Goal: Task Accomplishment & Management: Manage account settings

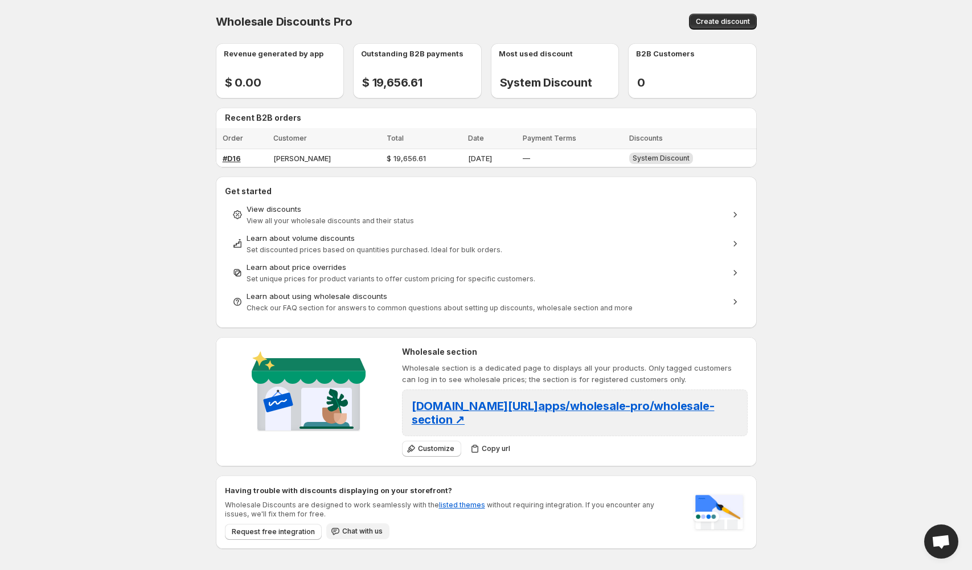
click at [363, 527] on span "Chat with us" at bounding box center [362, 531] width 40 height 9
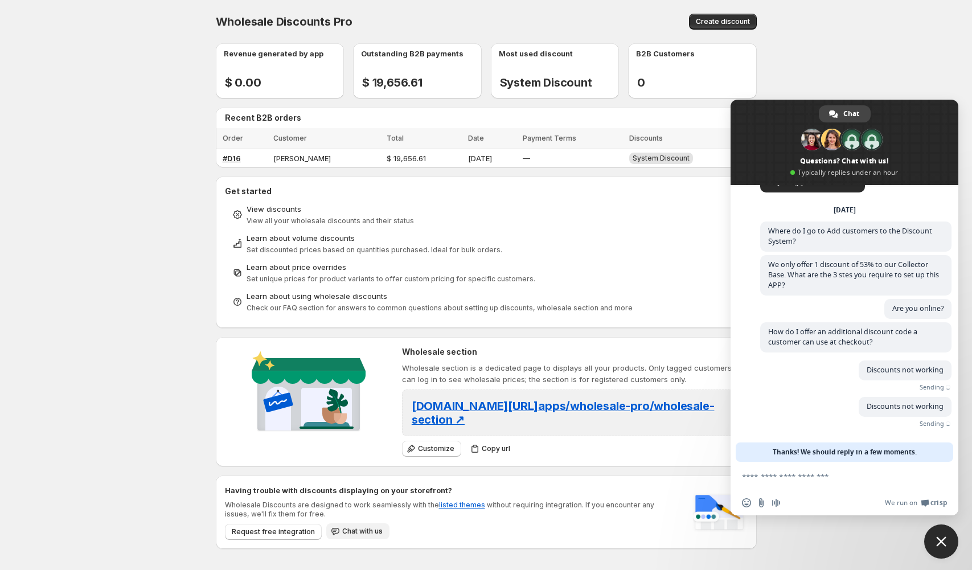
scroll to position [6, 0]
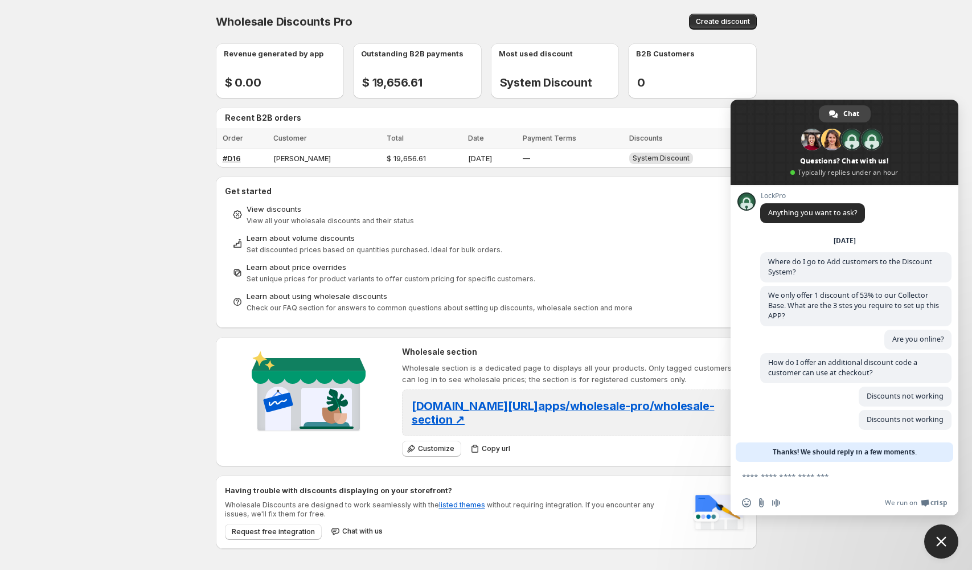
click at [754, 477] on textarea "Compose your message..." at bounding box center [833, 476] width 182 height 28
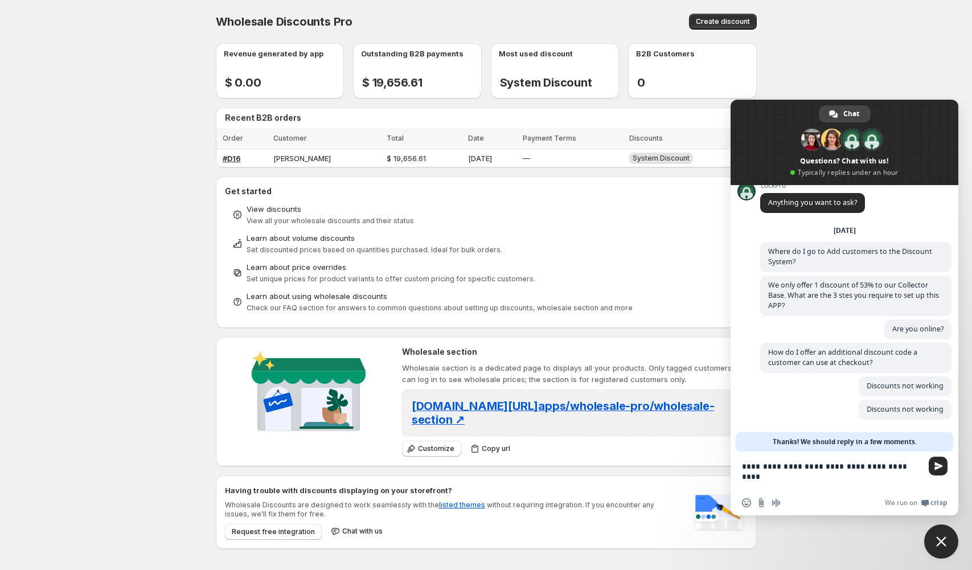
type textarea "**********"
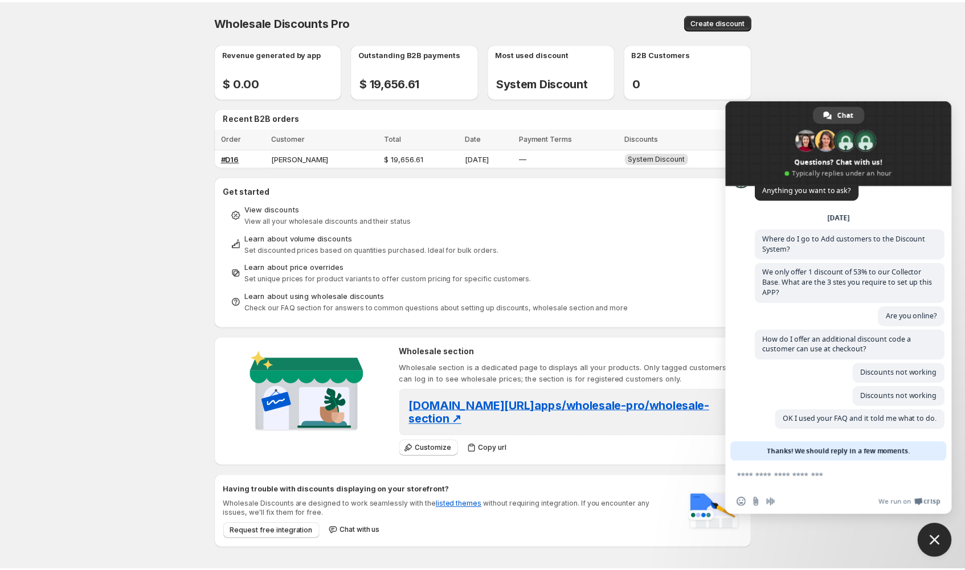
scroll to position [30, 0]
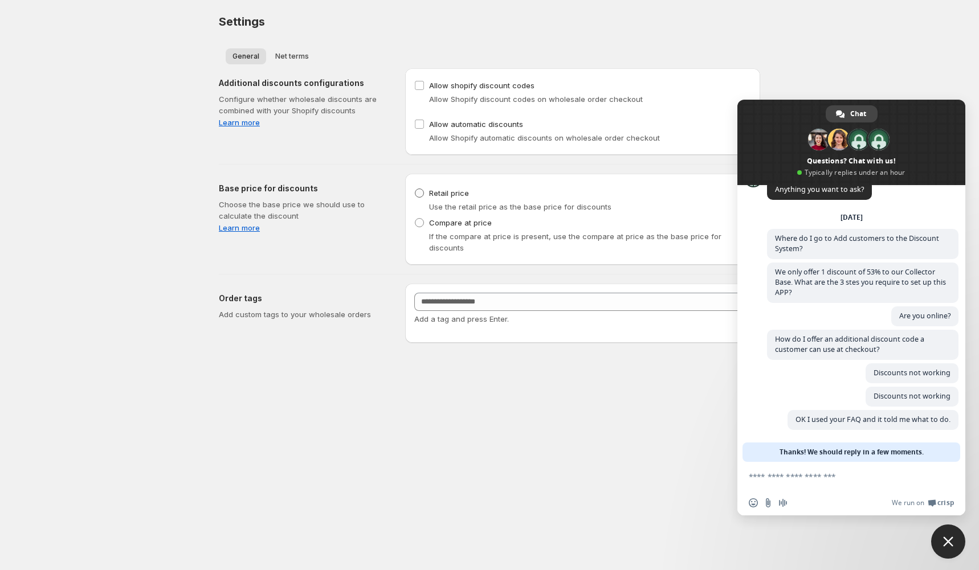
click at [420, 191] on span at bounding box center [419, 193] width 9 height 9
click at [287, 54] on span "Net terms" at bounding box center [292, 56] width 34 height 9
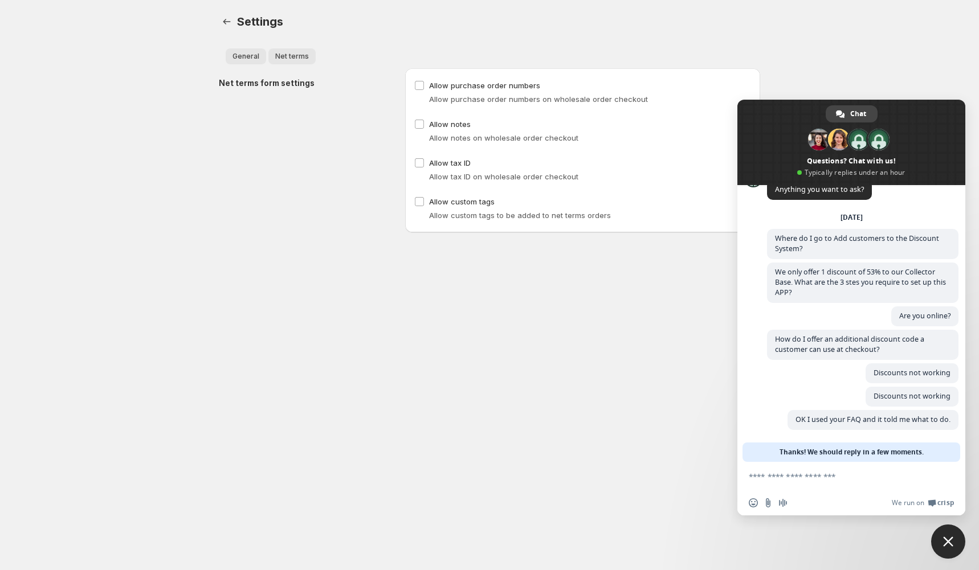
click at [244, 50] on button "General" at bounding box center [246, 56] width 40 height 16
click at [242, 56] on span "General" at bounding box center [245, 56] width 27 height 9
click at [241, 56] on span "General" at bounding box center [245, 56] width 27 height 9
click at [251, 53] on span "General" at bounding box center [245, 56] width 27 height 9
click at [243, 56] on span "General" at bounding box center [245, 56] width 27 height 9
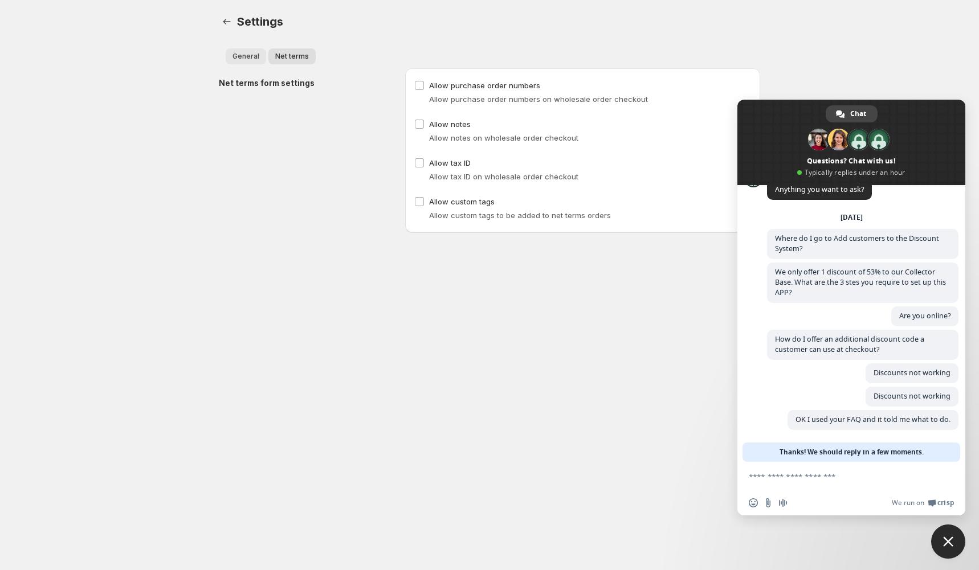
click at [256, 52] on span "General" at bounding box center [245, 56] width 27 height 9
click at [251, 52] on span "General" at bounding box center [245, 56] width 27 height 9
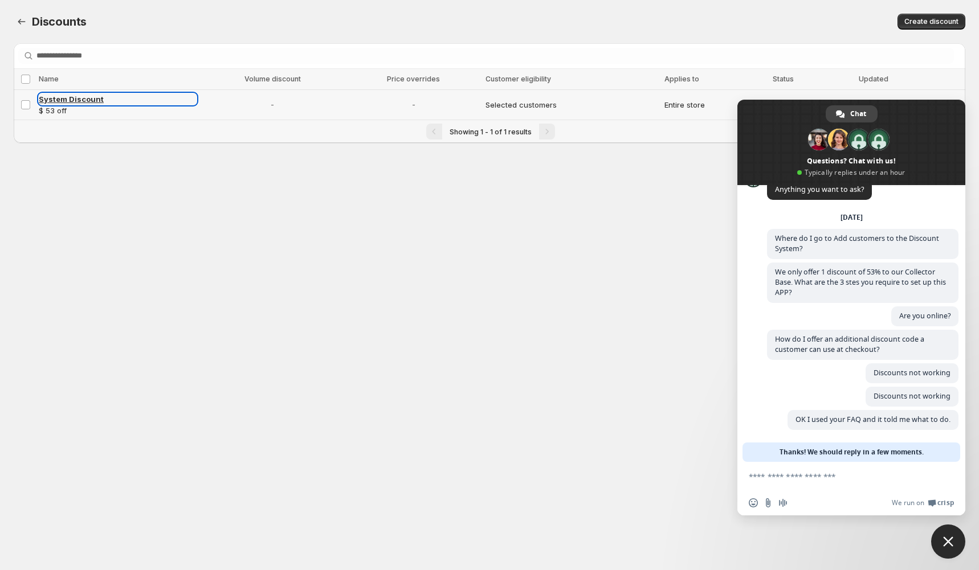
click at [63, 96] on span "System Discount" at bounding box center [71, 99] width 65 height 9
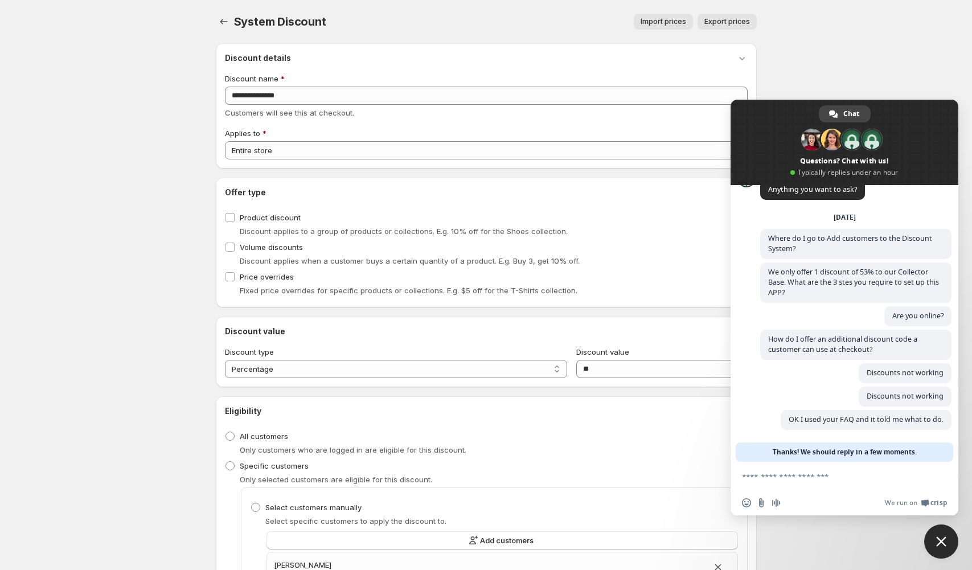
click at [107, 118] on body "**********" at bounding box center [486, 285] width 972 height 570
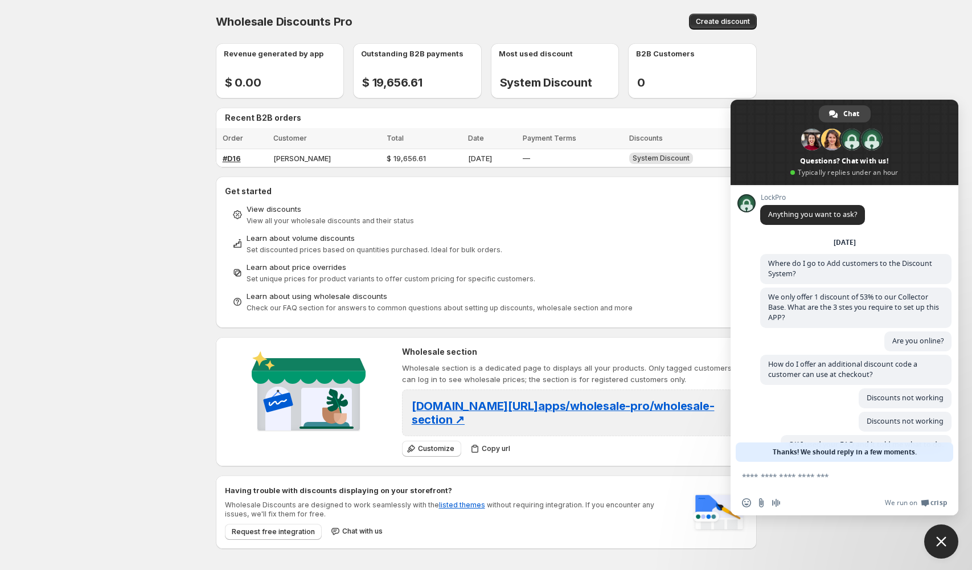
scroll to position [30, 0]
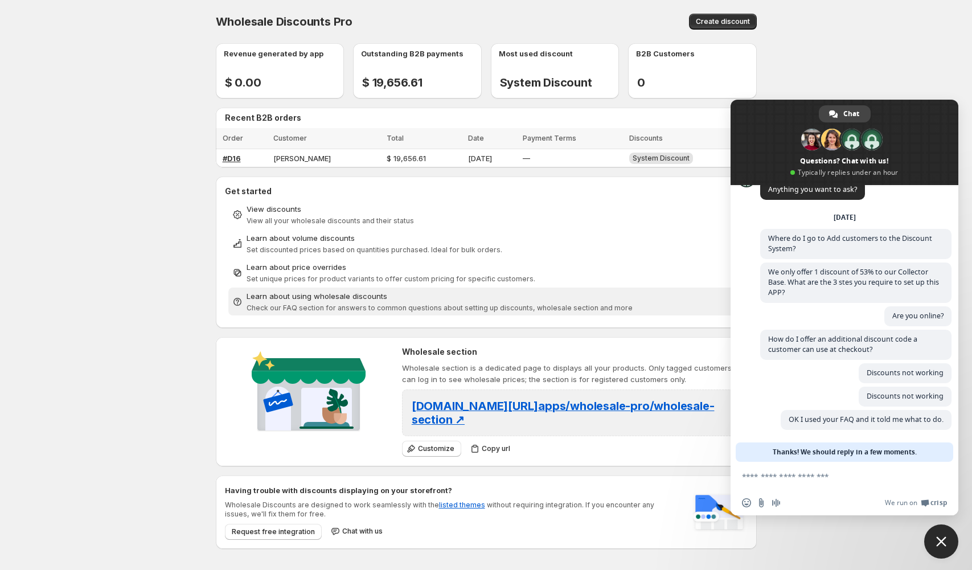
click at [302, 293] on div "Learn about using wholesale discounts" at bounding box center [487, 296] width 480 height 11
